Goal: Find specific page/section: Find specific page/section

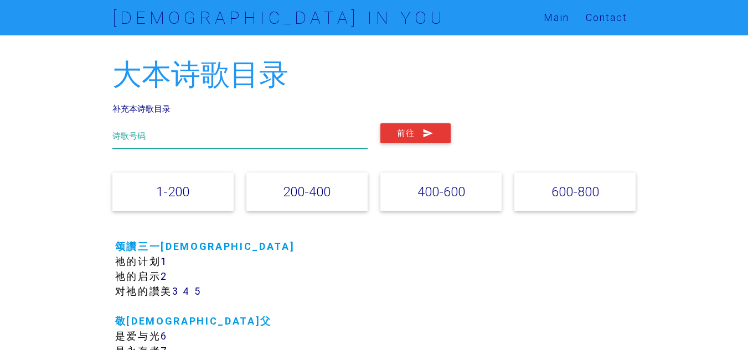
click at [236, 141] on input "text" at bounding box center [240, 135] width 256 height 25
type input "400"
click at [380, 123] on button "前往" at bounding box center [415, 133] width 70 height 20
click at [151, 134] on input "400" at bounding box center [240, 135] width 256 height 25
type input "4"
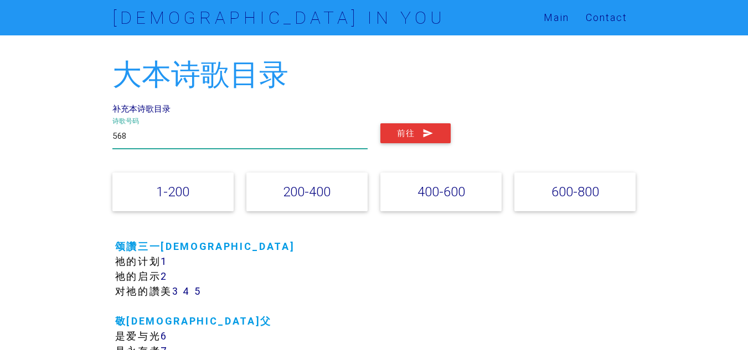
type input "568"
click at [380, 123] on button "前往" at bounding box center [415, 133] width 70 height 20
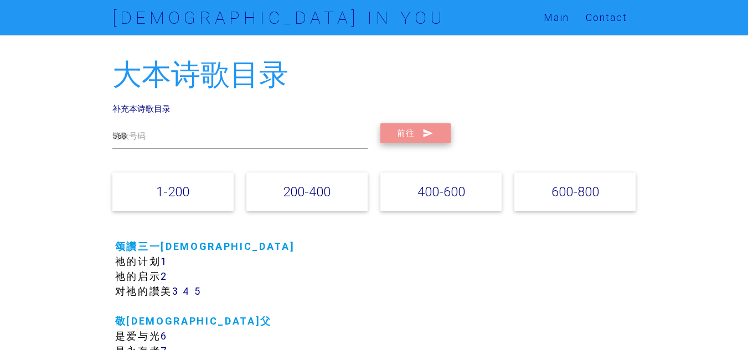
click at [418, 140] on button "前往" at bounding box center [415, 133] width 70 height 20
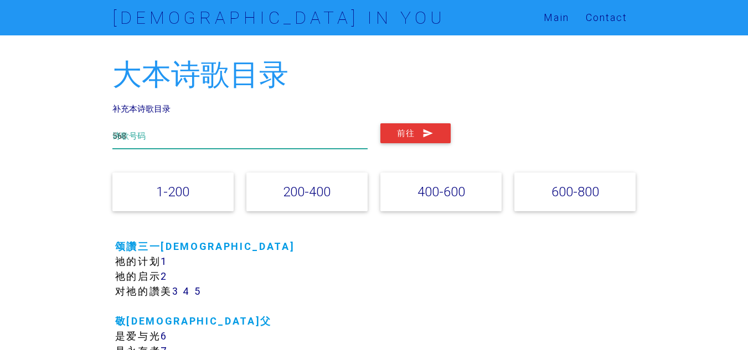
click at [188, 136] on input "568" at bounding box center [240, 135] width 256 height 25
type input "5"
click at [380, 123] on button "前往" at bounding box center [415, 133] width 70 height 20
click at [140, 137] on input "176" at bounding box center [240, 135] width 256 height 25
type input "1"
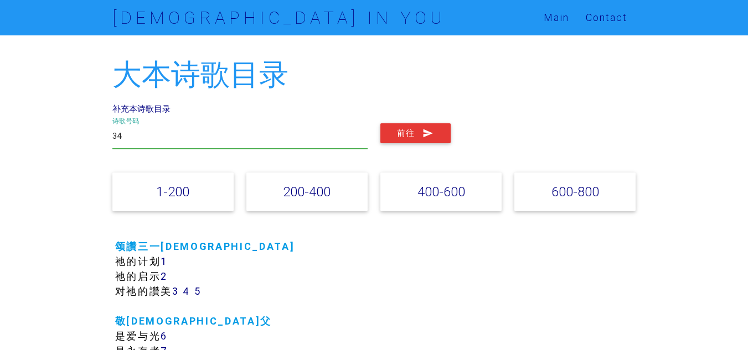
click at [380, 123] on button "前往" at bounding box center [415, 133] width 70 height 20
click at [163, 140] on input "34" at bounding box center [240, 135] width 256 height 25
click at [380, 123] on button "前往" at bounding box center [415, 133] width 70 height 20
click at [126, 134] on input "32" at bounding box center [240, 135] width 256 height 25
type input "3"
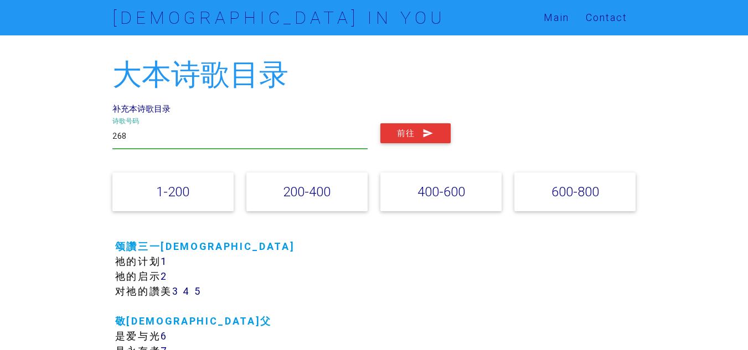
type input "268"
click at [380, 123] on button "前往" at bounding box center [415, 133] width 70 height 20
